Goal: Check status

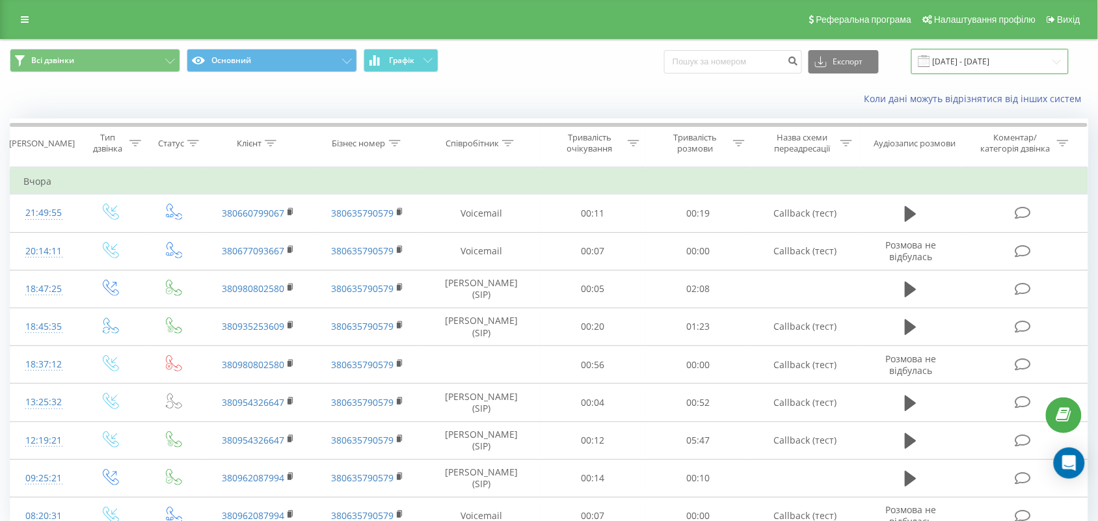
click at [972, 53] on input "[DATE] - [DATE]" at bounding box center [989, 61] width 157 height 25
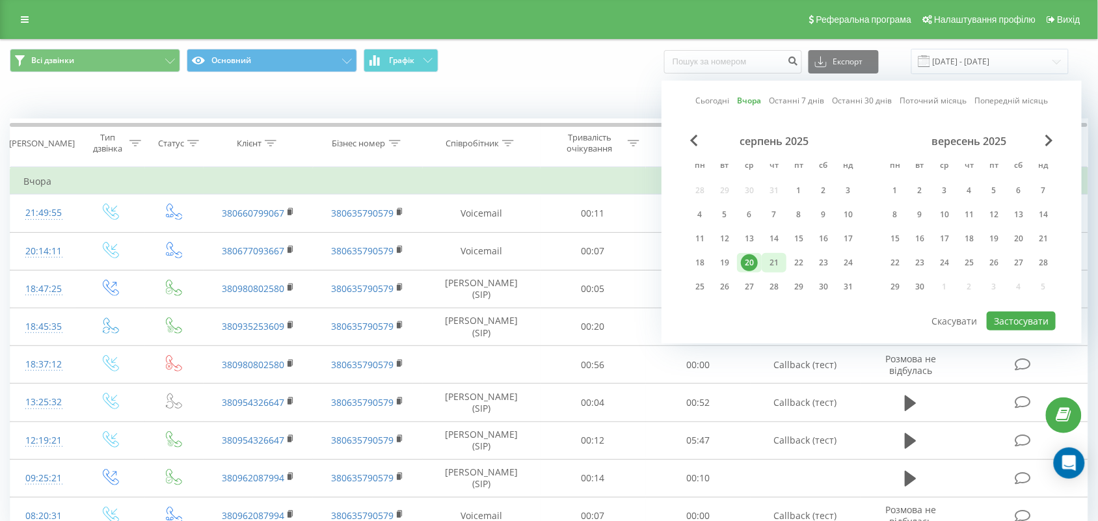
click at [771, 255] on div "21" at bounding box center [773, 262] width 17 height 17
click at [1035, 319] on button "Застосувати" at bounding box center [1021, 321] width 69 height 19
type input "[DATE] - [DATE]"
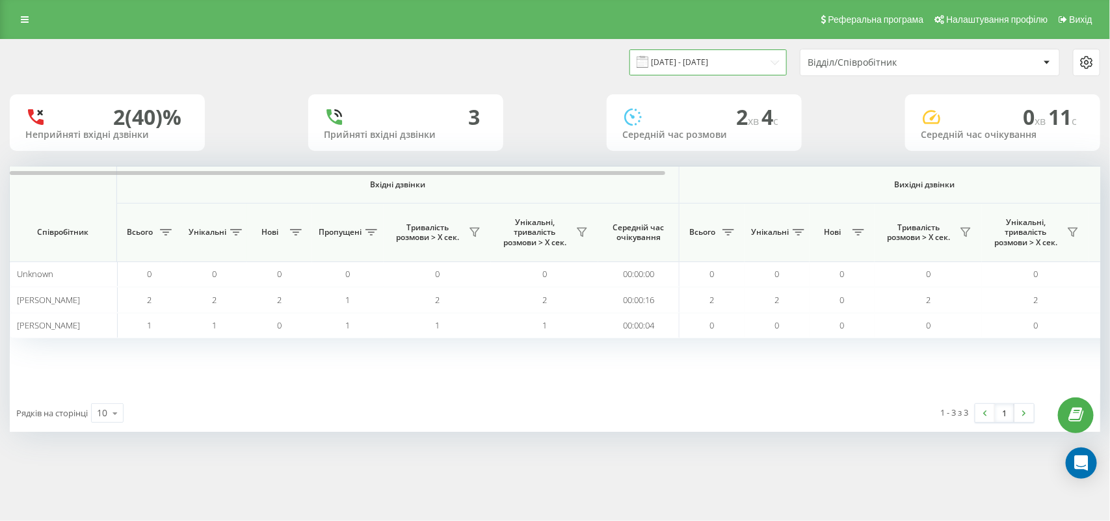
click at [751, 64] on input "[DATE] - [DATE]" at bounding box center [708, 61] width 157 height 25
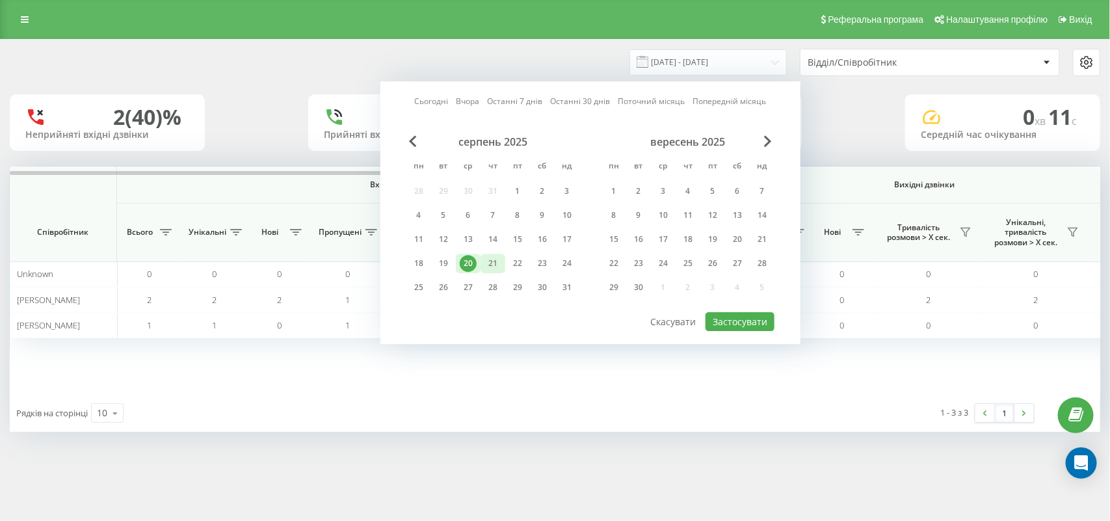
click at [489, 259] on div "21" at bounding box center [493, 263] width 17 height 17
click at [734, 312] on button "Застосувати" at bounding box center [740, 321] width 69 height 19
type input "[DATE] - [DATE]"
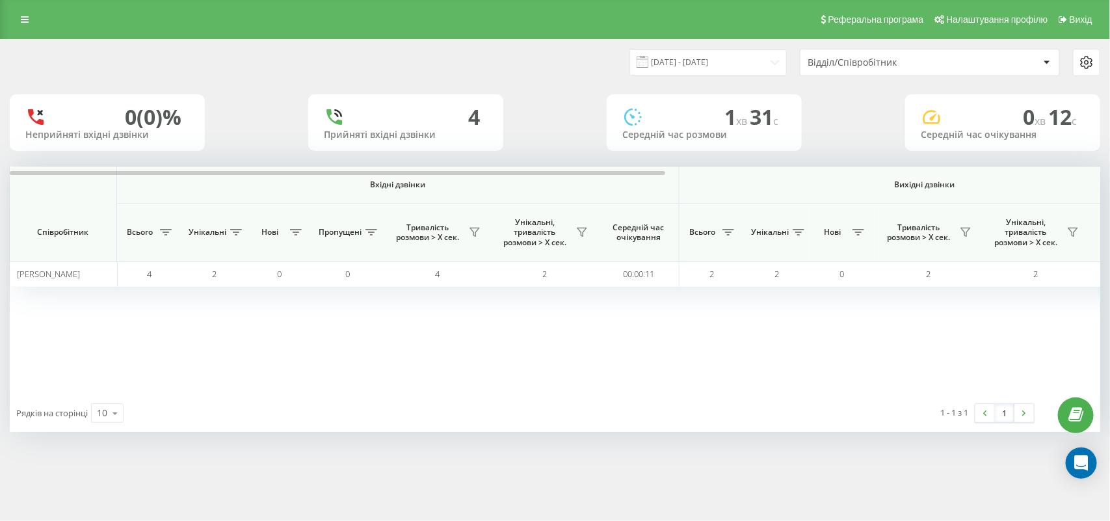
click at [360, 453] on div "[DATE] - [DATE] Відділ/Співробітник 0 (0)% Неприйняті вхідні дзвінки 4 Прийняті…" at bounding box center [555, 248] width 1110 height 419
